Goal: Information Seeking & Learning: Learn about a topic

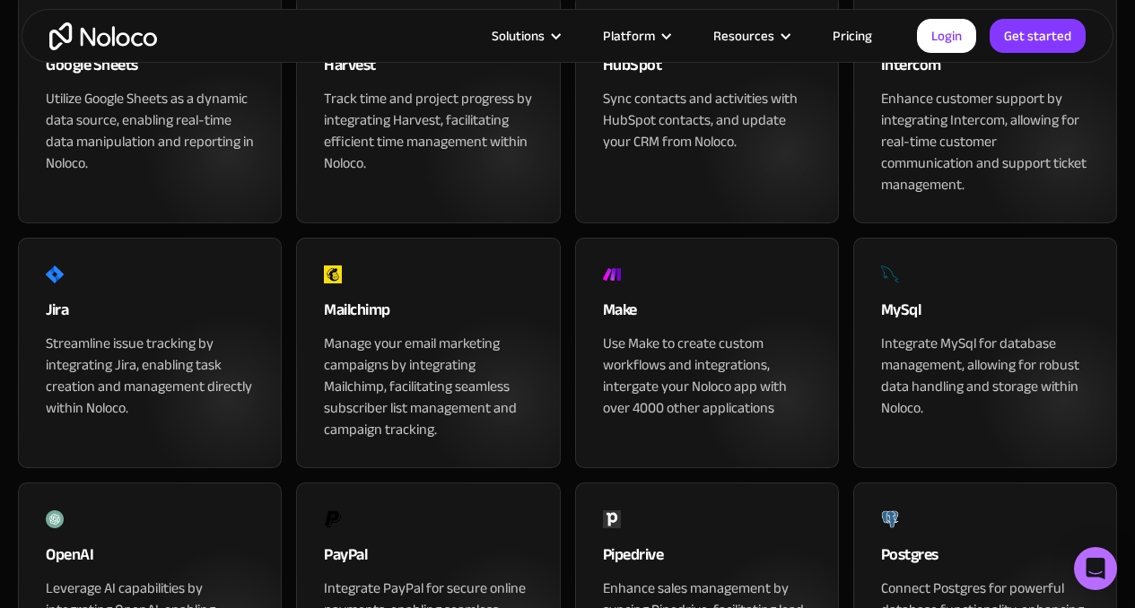
scroll to position [1283, 0]
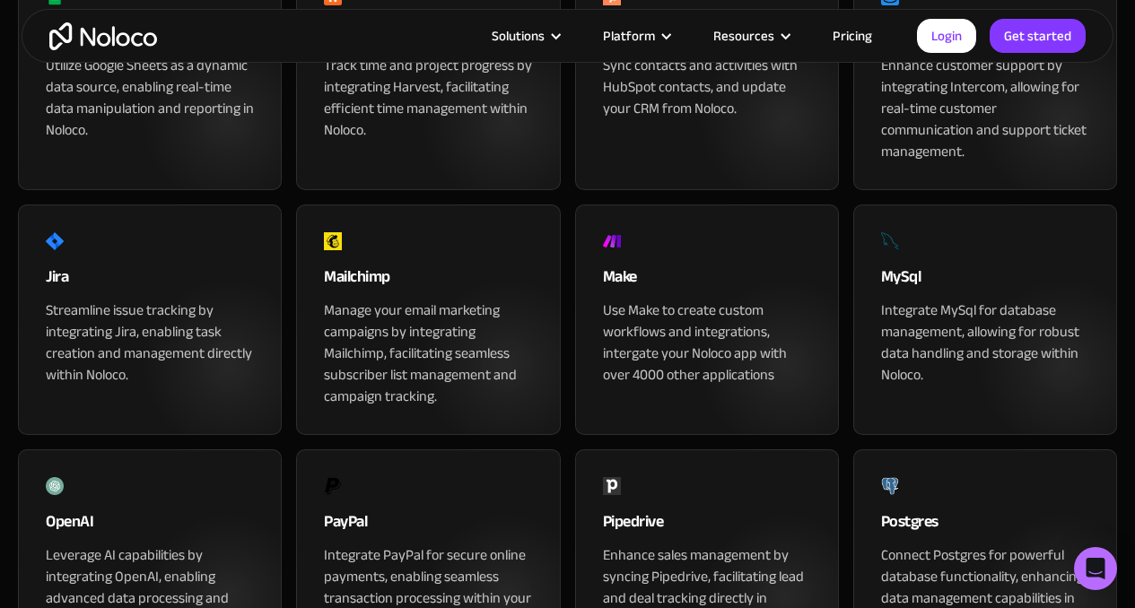
click at [729, 360] on div "Use Make to create custom workflows and integrations, intergate your Noloco app…" at bounding box center [707, 343] width 208 height 86
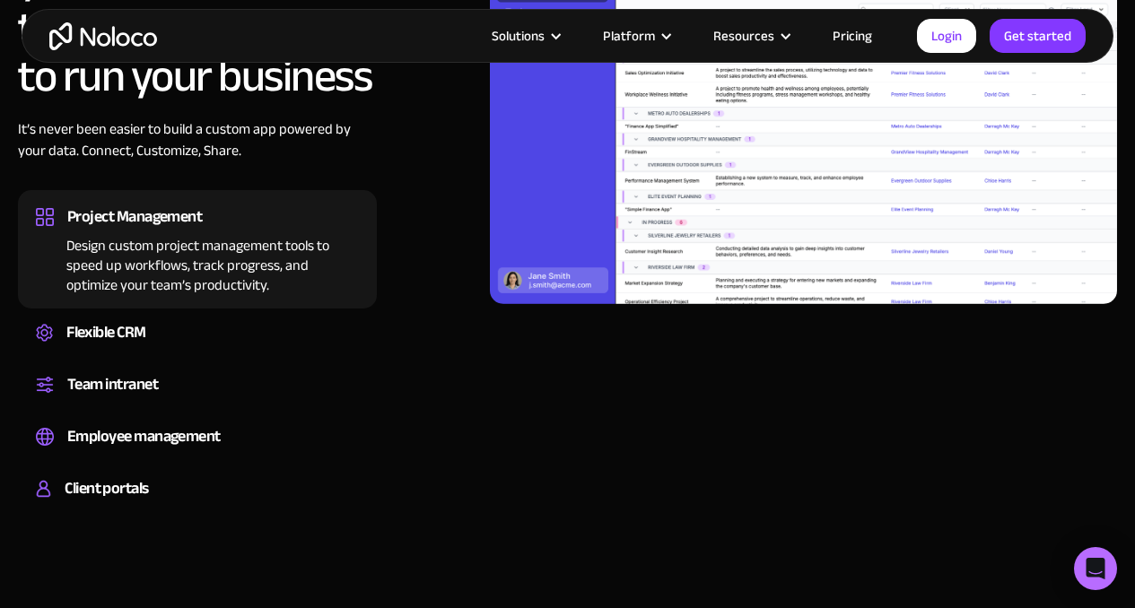
scroll to position [1457, 0]
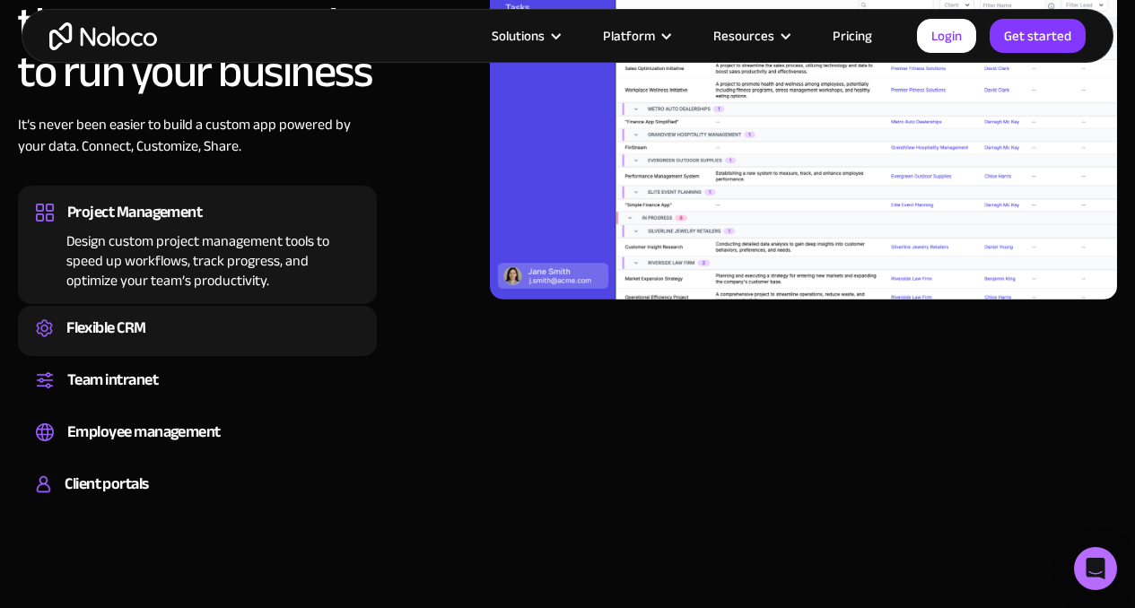
click at [85, 340] on div "Flexible CRM" at bounding box center [106, 328] width 80 height 27
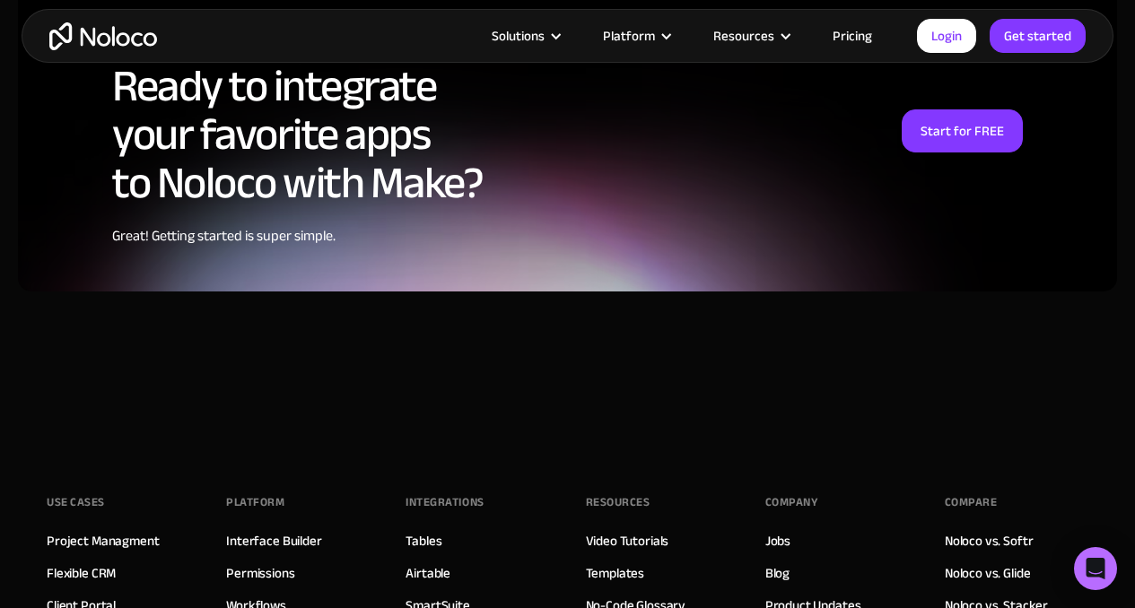
scroll to position [4536, 0]
